Goal: Task Accomplishment & Management: Complete application form

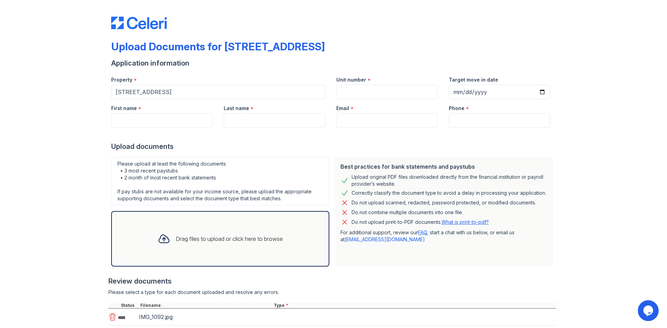
scroll to position [62, 0]
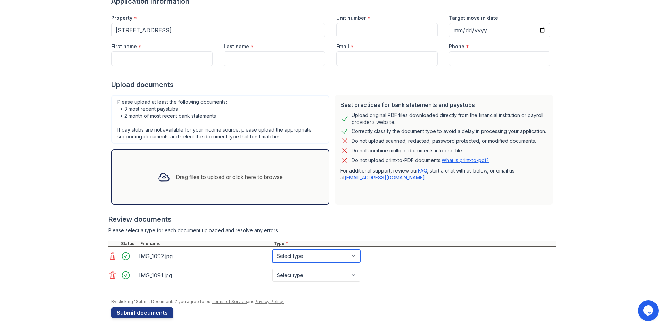
click at [339, 257] on select "Select type Paystub Bank Statement Offer Letter Tax Documents Benefit Award Let…" at bounding box center [316, 256] width 88 height 13
select select "tax_documents"
click at [272, 250] on select "Select type Paystub Bank Statement Offer Letter Tax Documents Benefit Award Let…" at bounding box center [316, 256] width 88 height 13
click at [306, 277] on select "Select type Paystub Bank Statement Offer Letter Tax Documents Benefit Award Let…" at bounding box center [316, 275] width 88 height 13
select select "tax_documents"
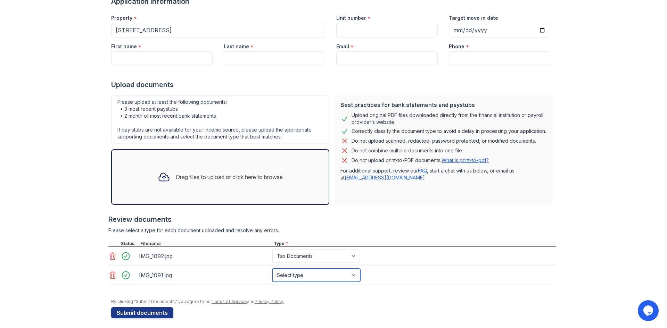
click at [272, 269] on select "Select type Paystub Bank Statement Offer Letter Tax Documents Benefit Award Let…" at bounding box center [316, 275] width 88 height 13
click at [120, 312] on button "Submit documents" at bounding box center [142, 312] width 62 height 11
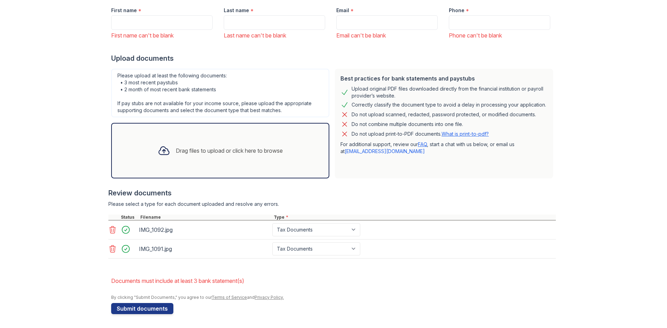
scroll to position [0, 0]
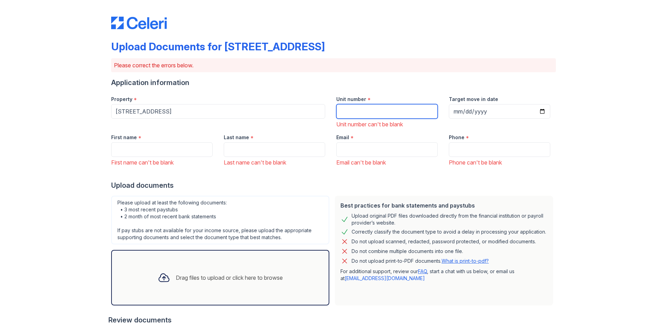
click at [402, 110] on input "Unit number" at bounding box center [386, 111] width 101 height 15
type input "202"
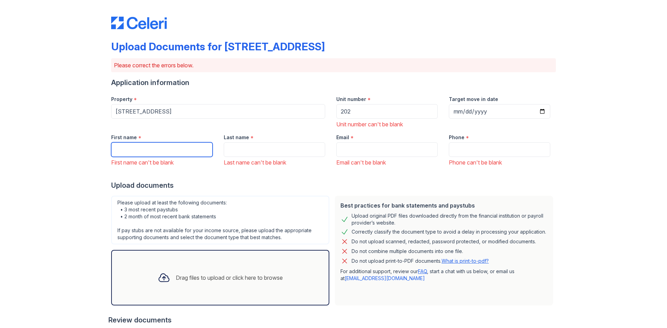
click at [144, 154] on input "First name" at bounding box center [161, 149] width 101 height 15
type input "Coral"
type input "[PERSON_NAME]"
type input "[EMAIL_ADDRESS][DOMAIN_NAME]"
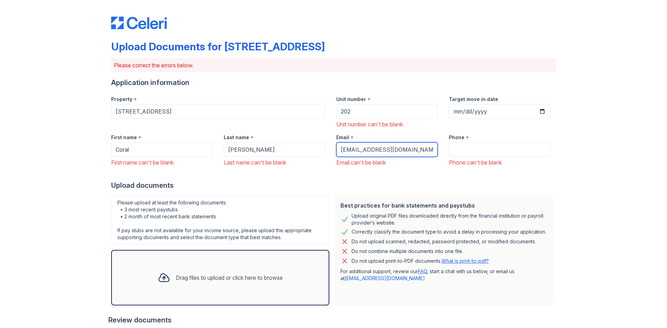
type input "7736791556"
drag, startPoint x: 411, startPoint y: 147, endPoint x: 313, endPoint y: 149, distance: 98.3
click at [313, 149] on div "First name * Coral First name can't be blank Last name * [PERSON_NAME] Last nam…" at bounding box center [331, 147] width 450 height 38
type input "[EMAIL_ADDRESS][DOMAIN_NAME]"
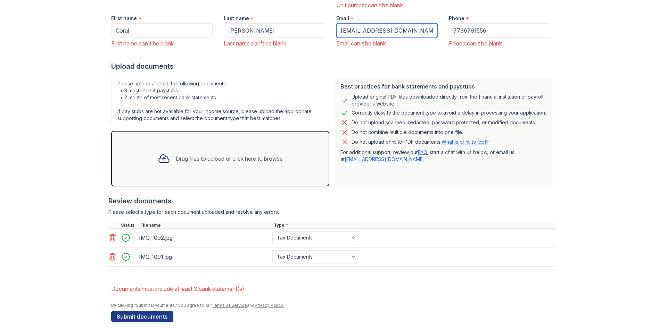
scroll to position [127, 0]
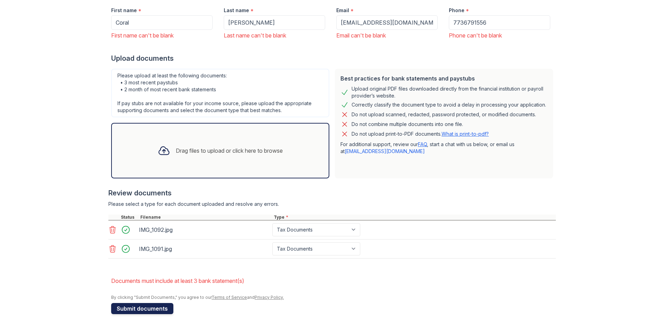
click at [119, 306] on button "Submit documents" at bounding box center [142, 308] width 62 height 11
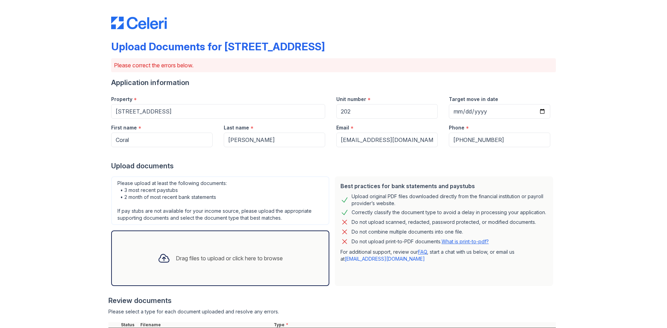
scroll to position [108, 0]
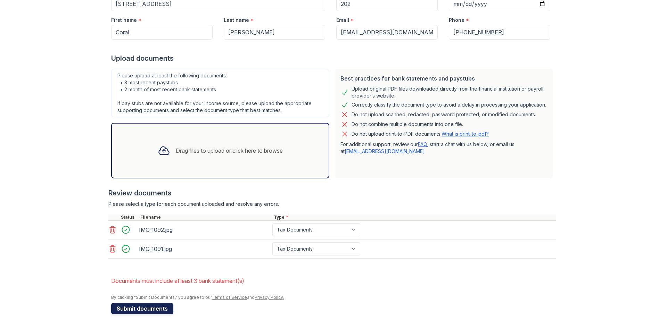
click at [132, 309] on button "Submit documents" at bounding box center [142, 308] width 62 height 11
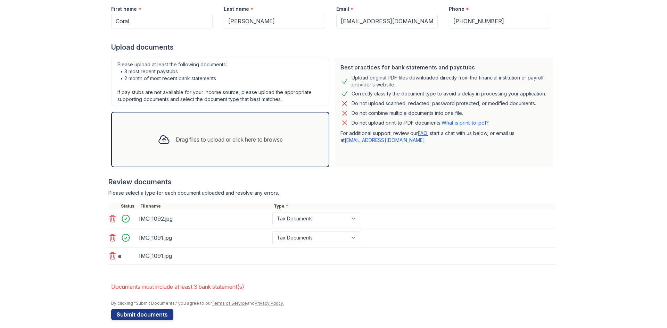
scroll to position [125, 0]
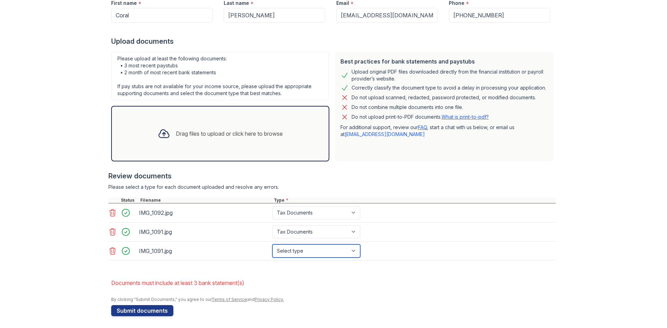
click at [316, 248] on select "Select type Paystub Bank Statement Offer Letter Tax Documents Benefit Award Let…" at bounding box center [316, 250] width 88 height 13
select select "tax_documents"
click at [272, 244] on select "Select type Paystub Bank Statement Offer Letter Tax Documents Benefit Award Let…" at bounding box center [316, 250] width 88 height 13
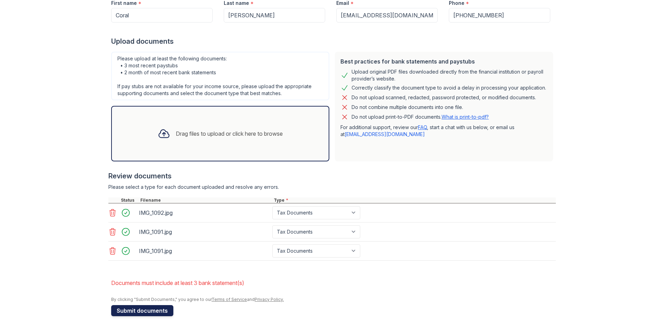
click at [129, 308] on button "Submit documents" at bounding box center [142, 310] width 62 height 11
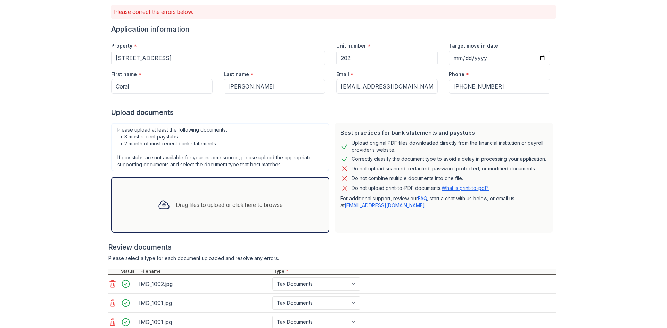
scroll to position [0, 0]
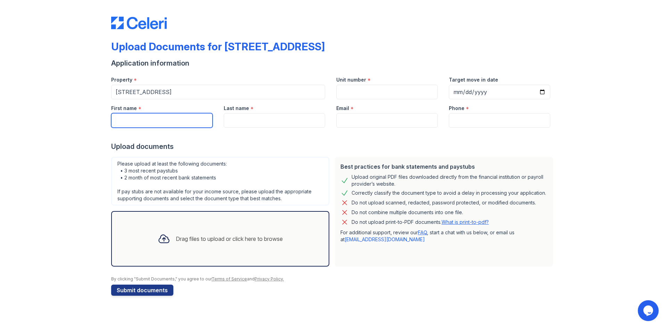
click at [163, 116] on input "First name" at bounding box center [161, 120] width 101 height 15
type input "Coral"
type input "[PERSON_NAME]"
type input "[EMAIL_ADDRESS][DOMAIN_NAME]"
type input "7736791556"
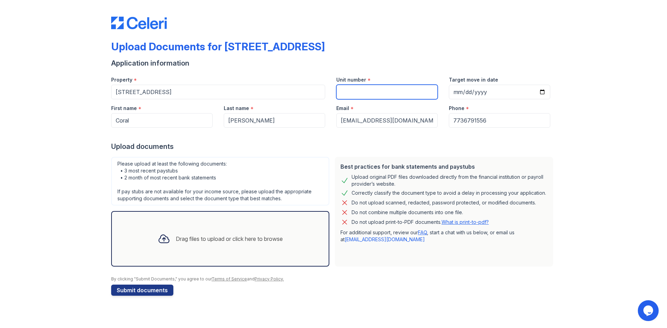
click at [393, 94] on input "Unit number" at bounding box center [386, 92] width 101 height 15
type input "202"
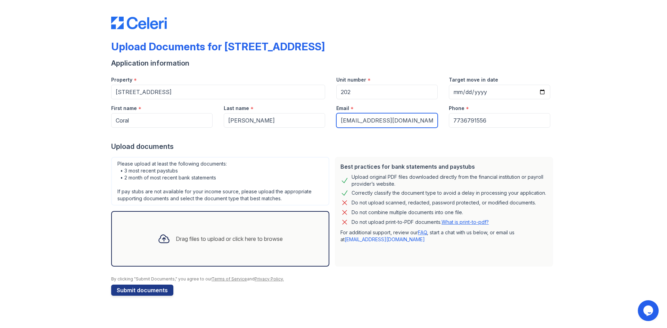
click at [399, 121] on input "[EMAIL_ADDRESS][DOMAIN_NAME]" at bounding box center [386, 120] width 101 height 15
type input "[EMAIL_ADDRESS][DOMAIN_NAME]"
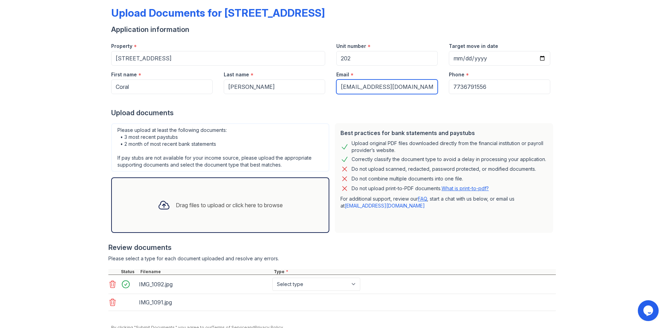
scroll to position [64, 0]
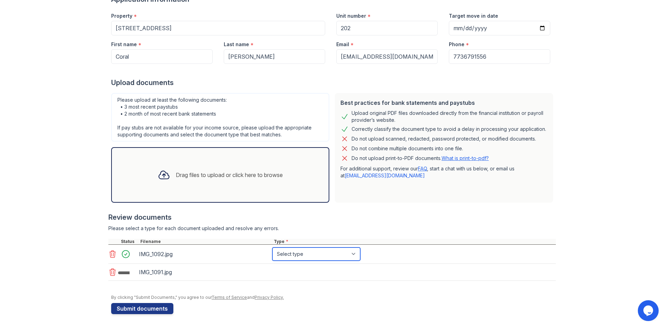
click at [302, 252] on select "Select type Paystub Bank Statement Offer Letter Tax Documents Benefit Award Let…" at bounding box center [316, 254] width 88 height 13
select select "tax_documents"
click at [272, 248] on select "Select type Paystub Bank Statement Offer Letter Tax Documents Benefit Award Let…" at bounding box center [316, 254] width 88 height 13
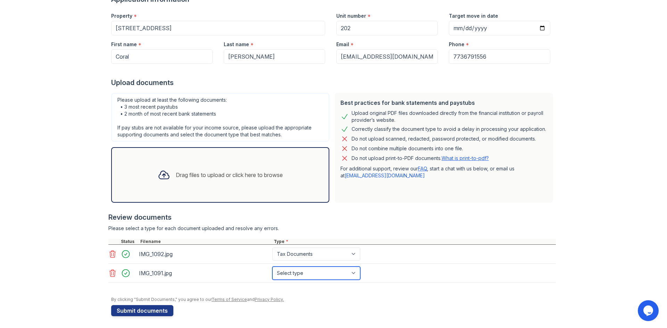
click at [338, 271] on select "Select type Paystub Bank Statement Offer Letter Tax Documents Benefit Award Let…" at bounding box center [316, 273] width 88 height 13
select select "tax_documents"
click at [272, 267] on select "Select type Paystub Bank Statement Offer Letter Tax Documents Benefit Award Let…" at bounding box center [316, 273] width 88 height 13
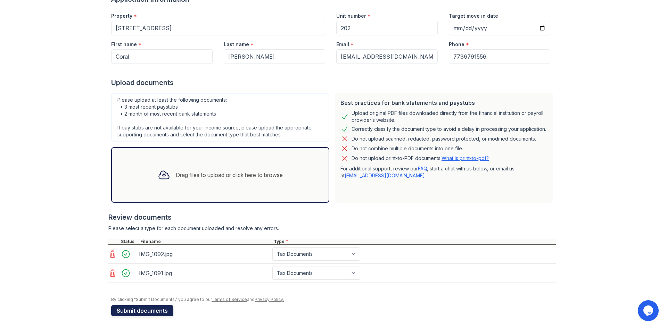
click at [111, 310] on button "Submit documents" at bounding box center [142, 310] width 62 height 11
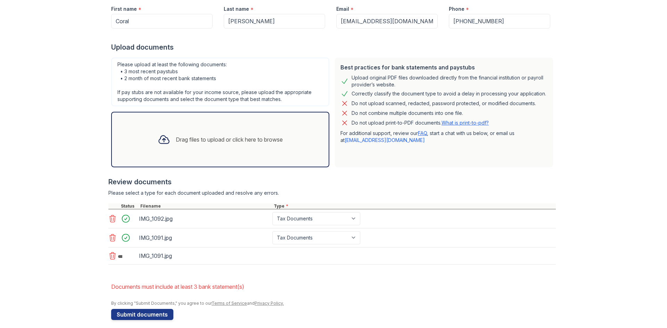
scroll to position [125, 0]
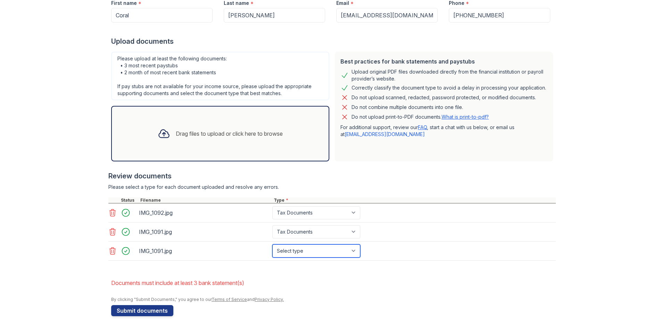
click at [317, 252] on select "Select type Paystub Bank Statement Offer Letter Tax Documents Benefit Award Let…" at bounding box center [316, 250] width 88 height 13
select select "tax_documents"
click at [272, 244] on select "Select type Paystub Bank Statement Offer Letter Tax Documents Benefit Award Let…" at bounding box center [316, 250] width 88 height 13
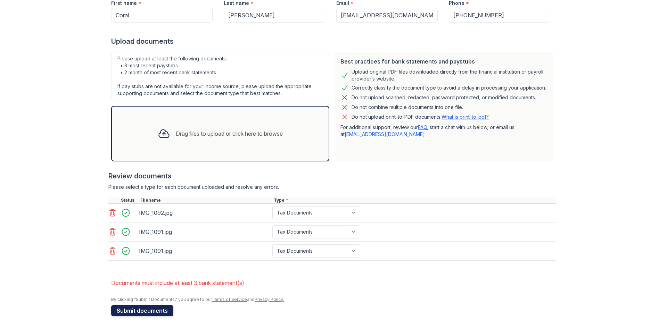
click at [130, 306] on button "Submit documents" at bounding box center [142, 310] width 62 height 11
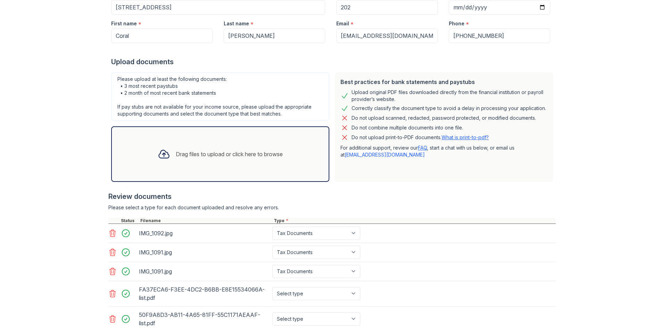
scroll to position [203, 0]
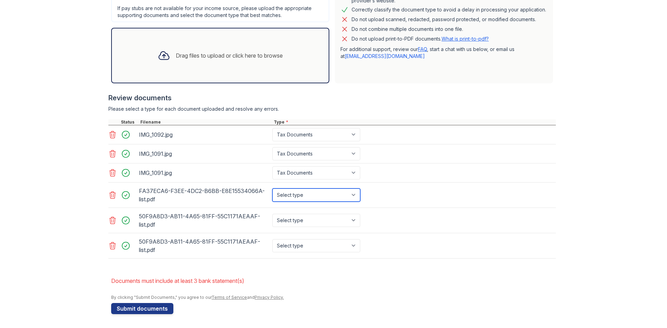
click at [337, 191] on select "Select type Paystub Bank Statement Offer Letter Tax Documents Benefit Award Let…" at bounding box center [316, 195] width 88 height 13
select select "bank_statement"
click at [272, 189] on select "Select type Paystub Bank Statement Offer Letter Tax Documents Benefit Award Let…" at bounding box center [316, 195] width 88 height 13
click at [310, 222] on select "Select type Paystub Bank Statement Offer Letter Tax Documents Benefit Award Let…" at bounding box center [316, 220] width 88 height 13
select select "bank_statement"
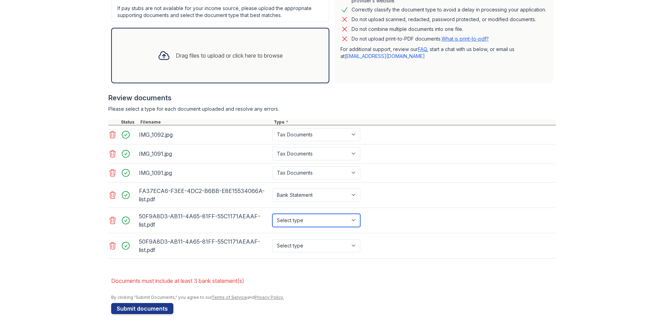
click at [272, 214] on select "Select type Paystub Bank Statement Offer Letter Tax Documents Benefit Award Let…" at bounding box center [316, 220] width 88 height 13
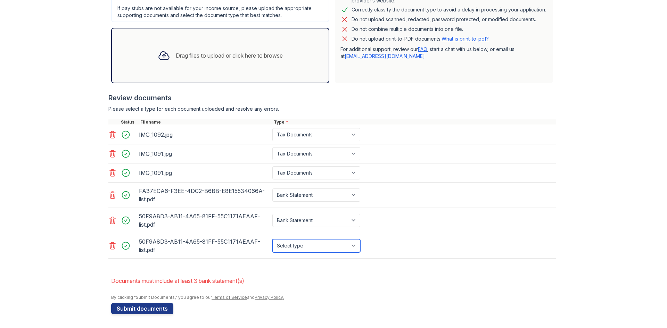
click at [304, 246] on select "Select type Paystub Bank Statement Offer Letter Tax Documents Benefit Award Let…" at bounding box center [316, 245] width 88 height 13
select select "bank_statement"
click at [272, 239] on select "Select type Paystub Bank Statement Offer Letter Tax Documents Benefit Award Let…" at bounding box center [316, 245] width 88 height 13
click at [136, 311] on button "Submit documents" at bounding box center [142, 308] width 62 height 11
